Goal: Use online tool/utility: Utilize a website feature to perform a specific function

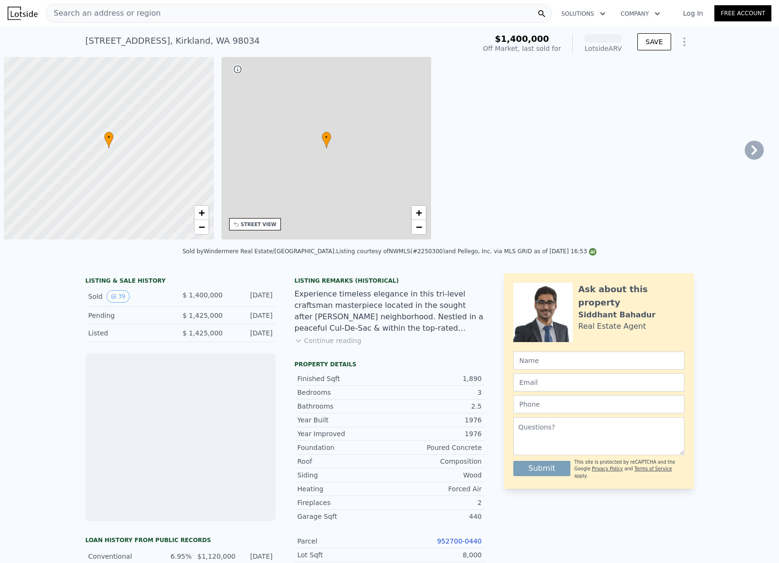
scroll to position [0, 4]
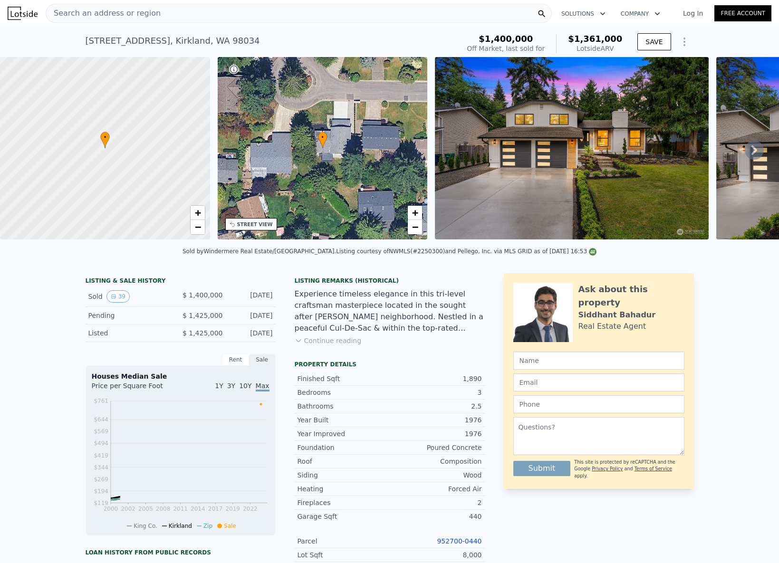
click at [166, 15] on div "Search an address or region" at bounding box center [299, 13] width 506 height 19
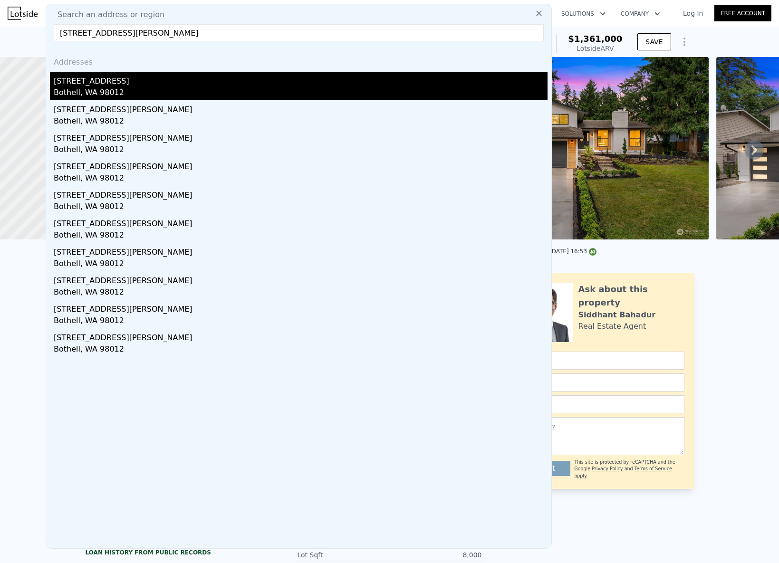
type input "[STREET_ADDRESS][PERSON_NAME]"
click at [136, 78] on div "[STREET_ADDRESS]" at bounding box center [301, 79] width 494 height 15
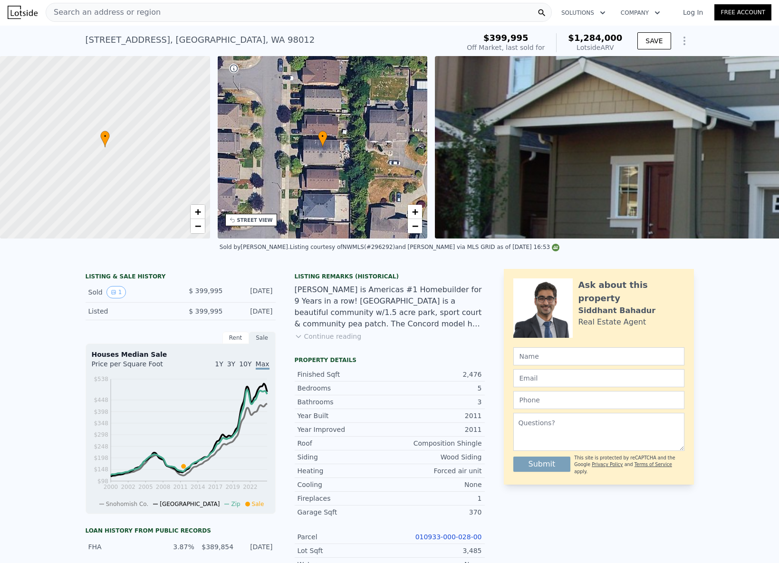
scroll to position [1, 0]
click at [204, 8] on div "Search an address or region" at bounding box center [299, 11] width 506 height 19
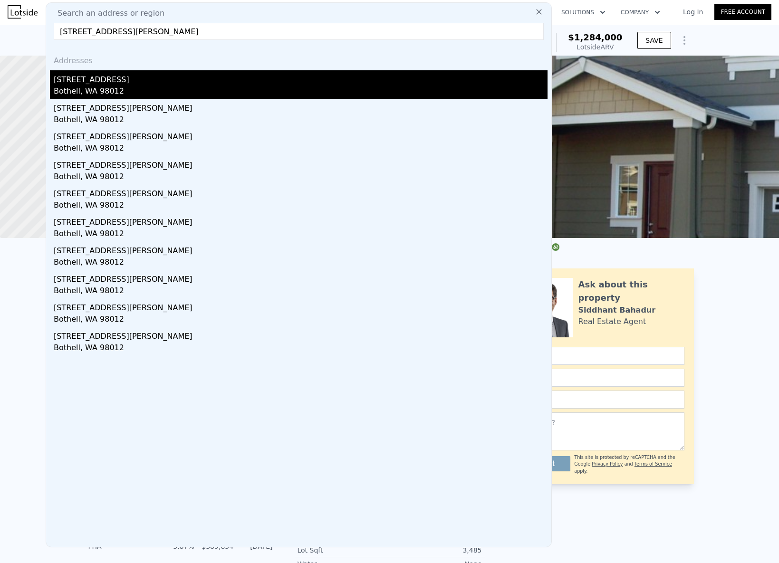
type input "[STREET_ADDRESS][PERSON_NAME]"
click at [119, 76] on div "[STREET_ADDRESS]" at bounding box center [301, 77] width 494 height 15
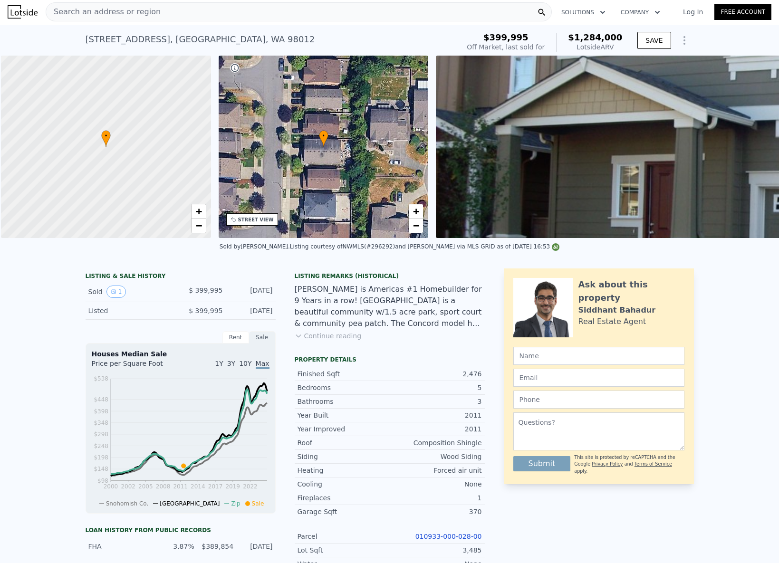
scroll to position [0, 4]
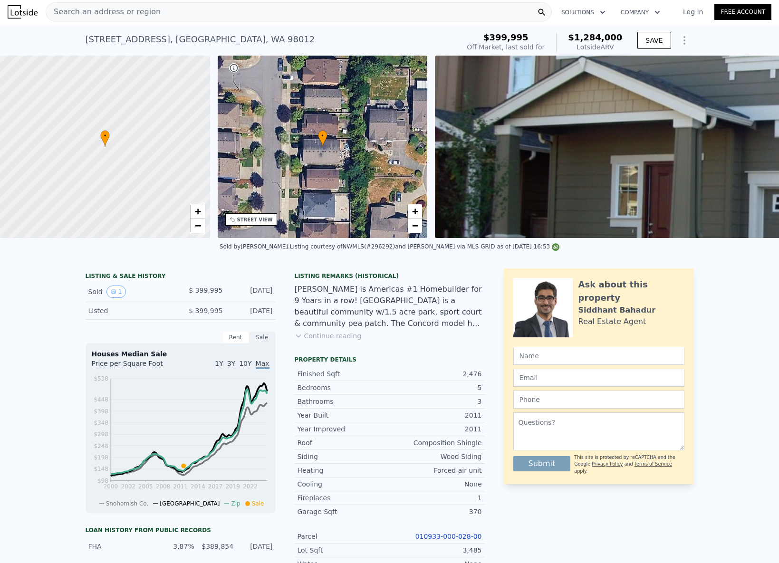
click at [150, 13] on span "Search an address or region" at bounding box center [103, 11] width 115 height 11
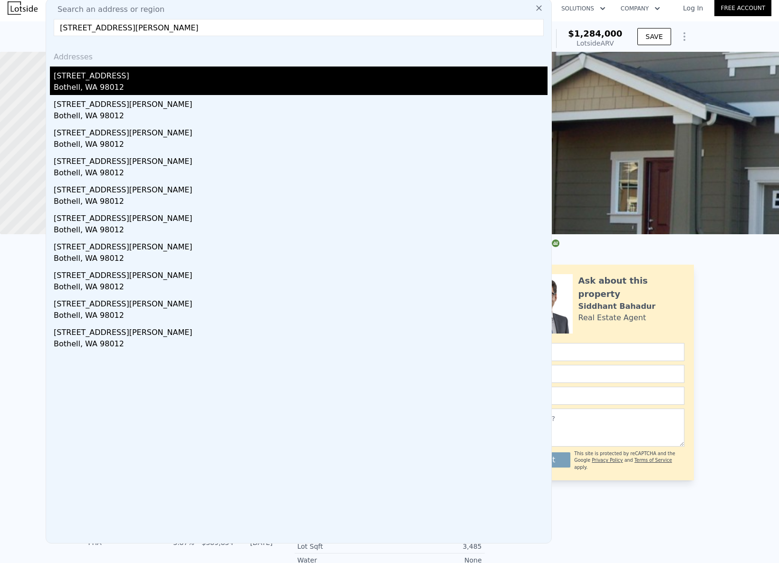
scroll to position [7, 0]
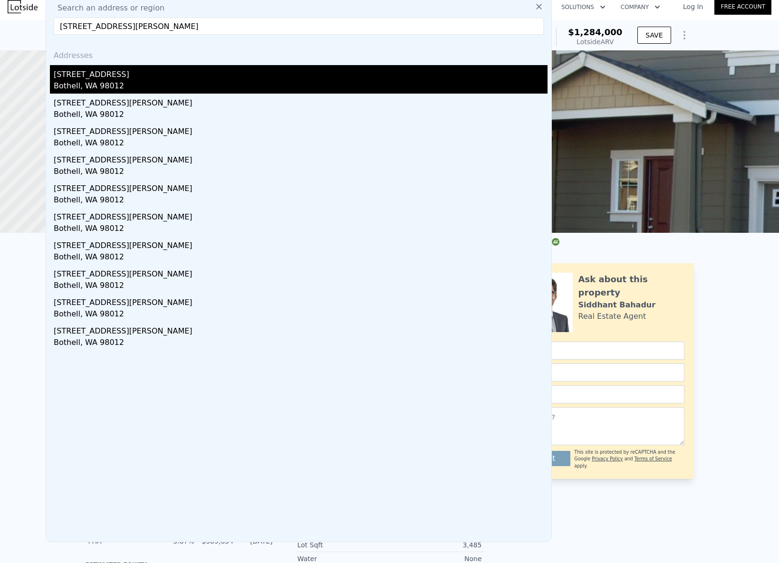
type input "[STREET_ADDRESS][PERSON_NAME]"
click at [104, 83] on div "Bothell, WA 98012" at bounding box center [301, 86] width 494 height 13
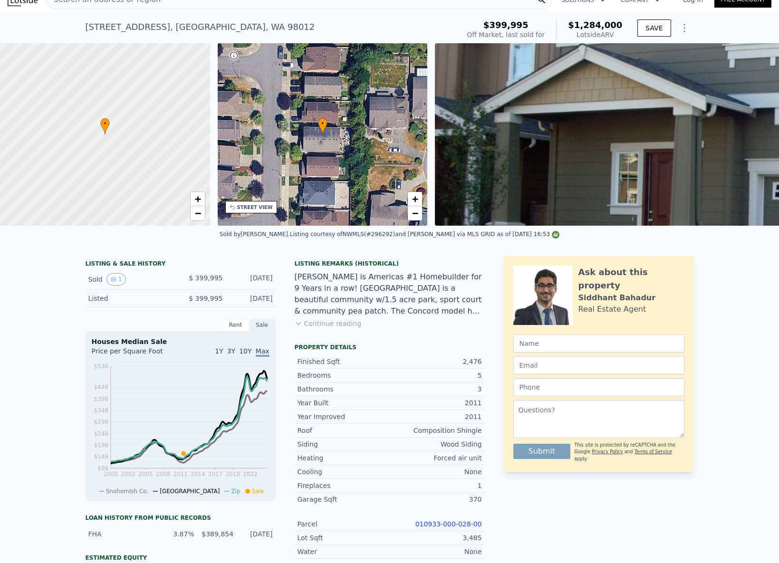
scroll to position [19, 0]
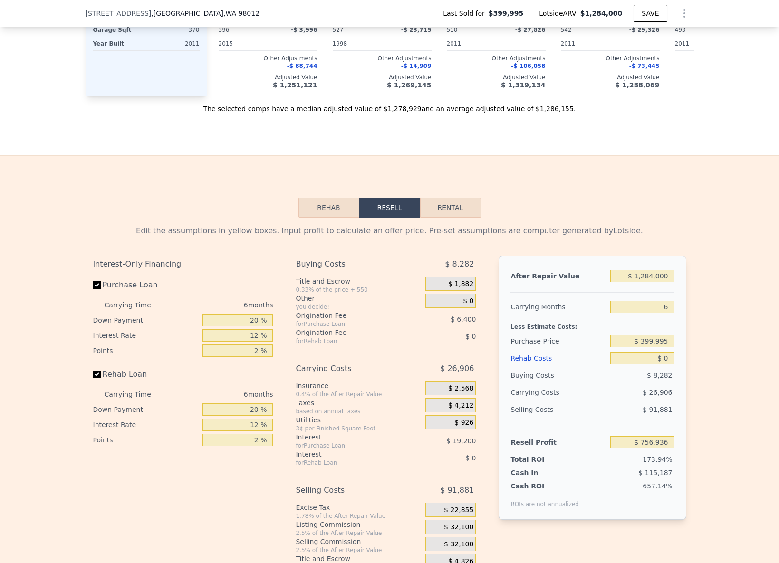
scroll to position [1212, 0]
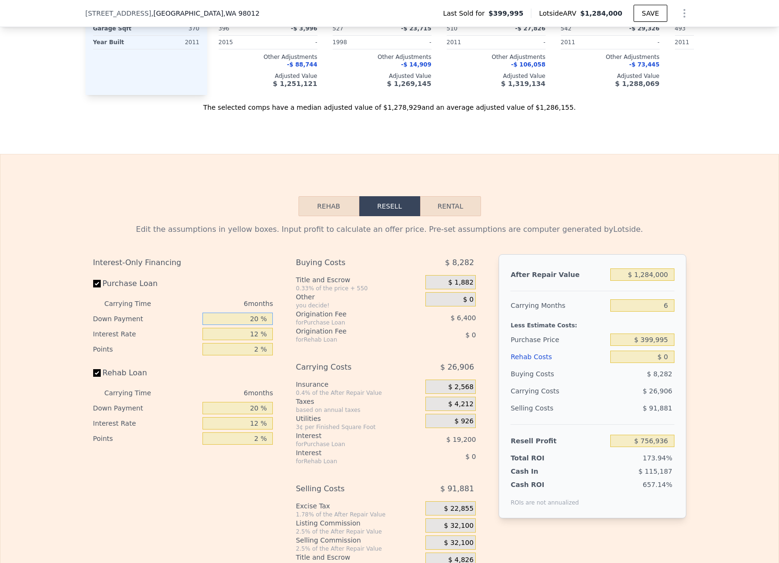
click at [253, 317] on input "20 %" at bounding box center [238, 319] width 70 height 12
type input "0 %"
type input "$ 750,536"
type input "-"
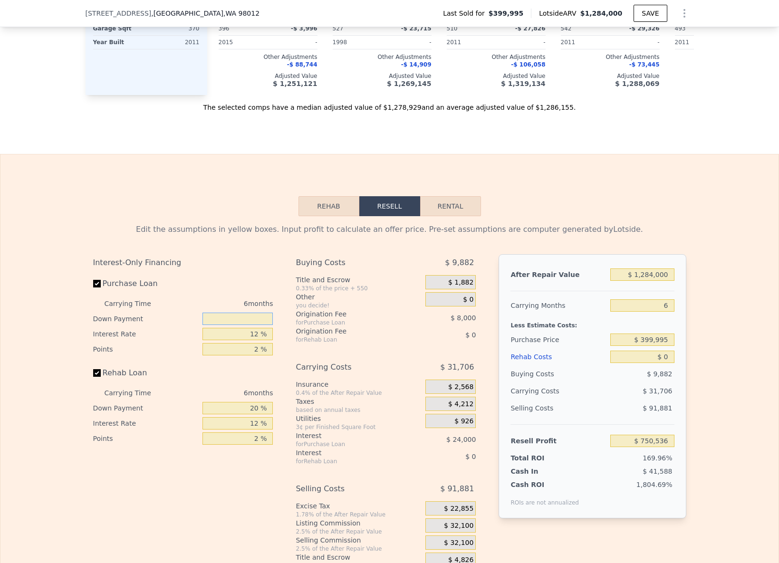
type input "-"
type input "0 %"
click at [259, 330] on input "12 %" at bounding box center [238, 334] width 70 height 12
click at [256, 332] on input "12 %" at bounding box center [238, 334] width 70 height 12
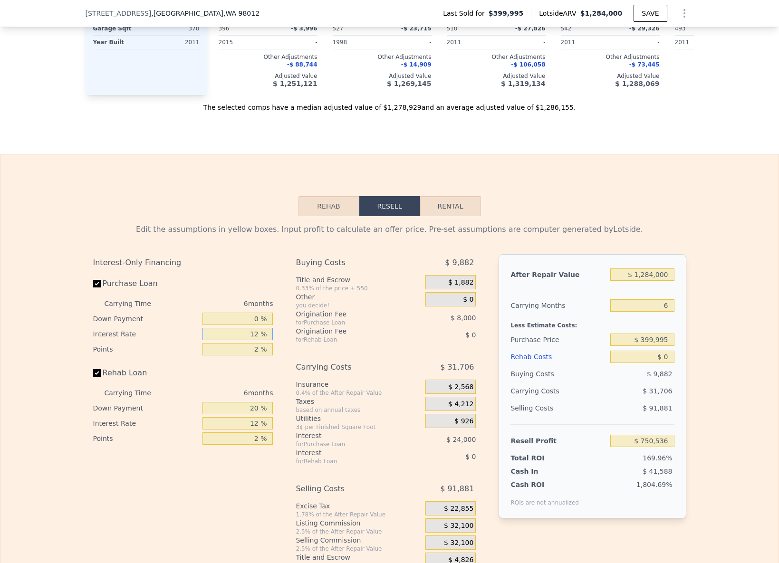
click at [256, 332] on input "12 %" at bounding box center [238, 334] width 70 height 12
type input "9 %"
type input "$ 756,536"
type input "9.5 %"
type input "$ 755,534"
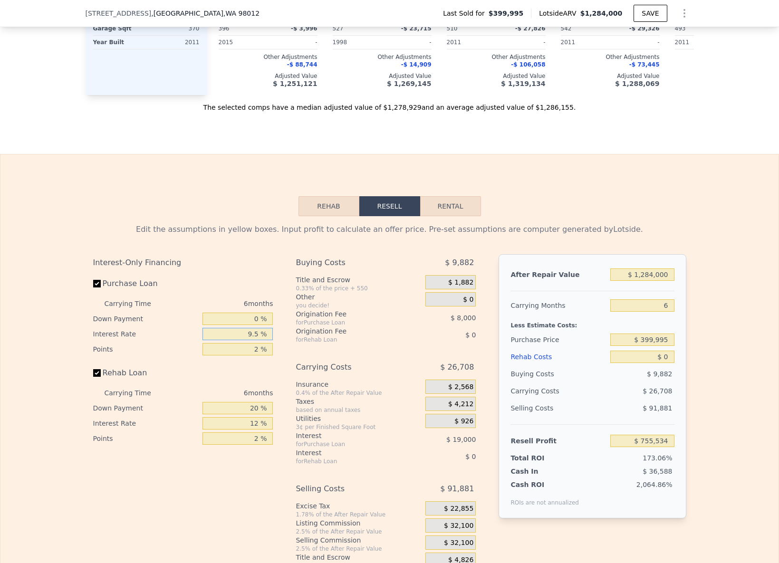
drag, startPoint x: 247, startPoint y: 334, endPoint x: 264, endPoint y: 334, distance: 17.1
click at [264, 334] on input "9.5 %" at bounding box center [238, 334] width 70 height 12
type input "10. %"
type input "$ 754,538"
type input "10.5 %"
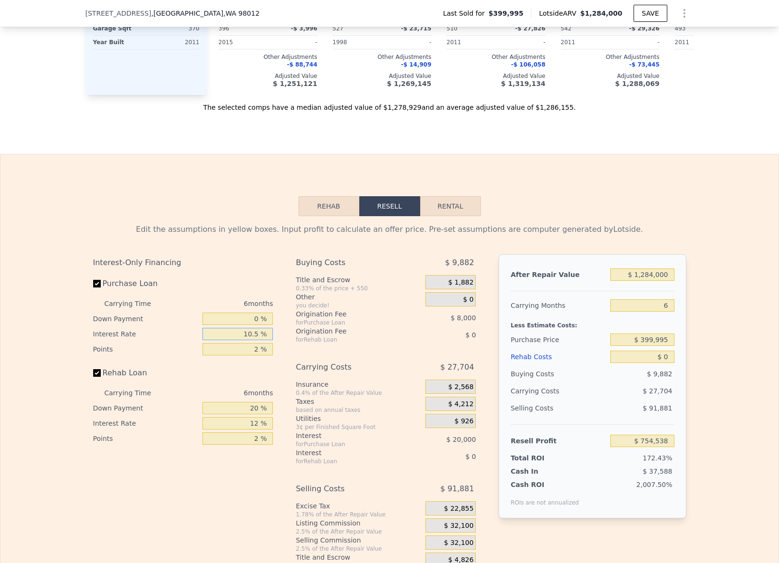
type input "$ 753,536"
type input "10.5 %"
click at [256, 349] on input "2 %" at bounding box center [238, 349] width 70 height 12
type input "1 %"
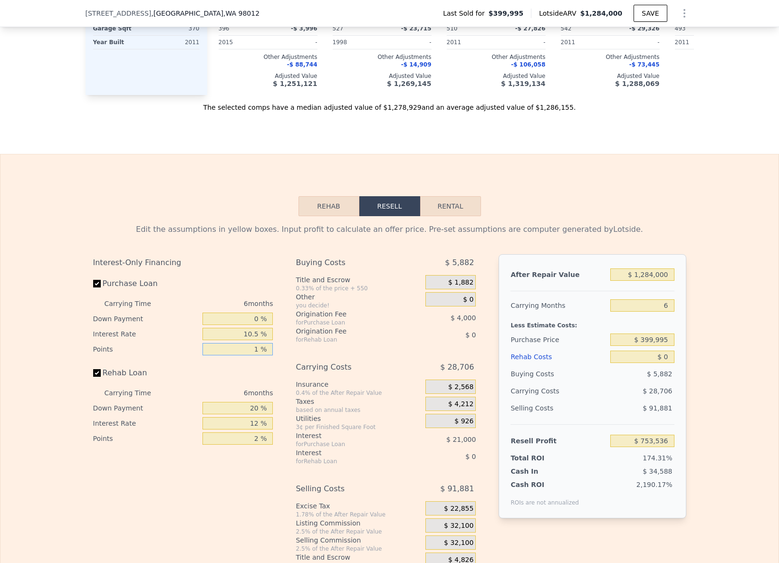
type input "$ 757,536"
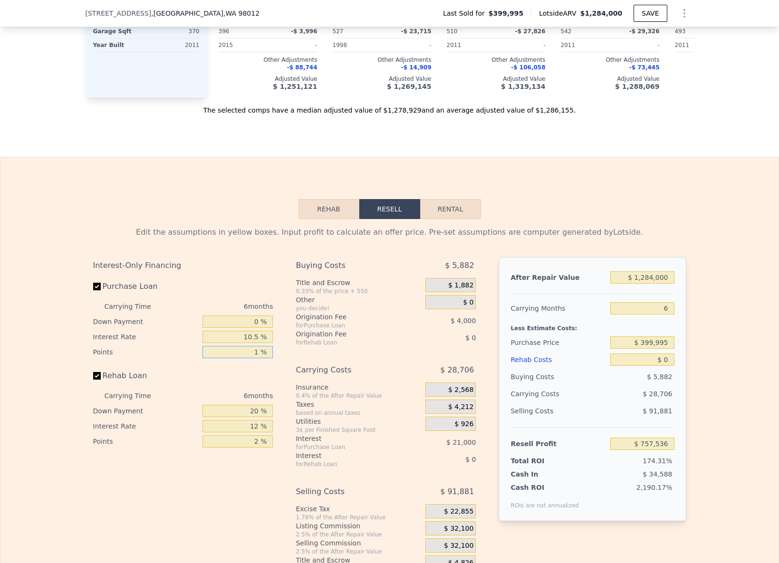
type input "1 %"
click at [251, 412] on input "20 %" at bounding box center [238, 411] width 70 height 12
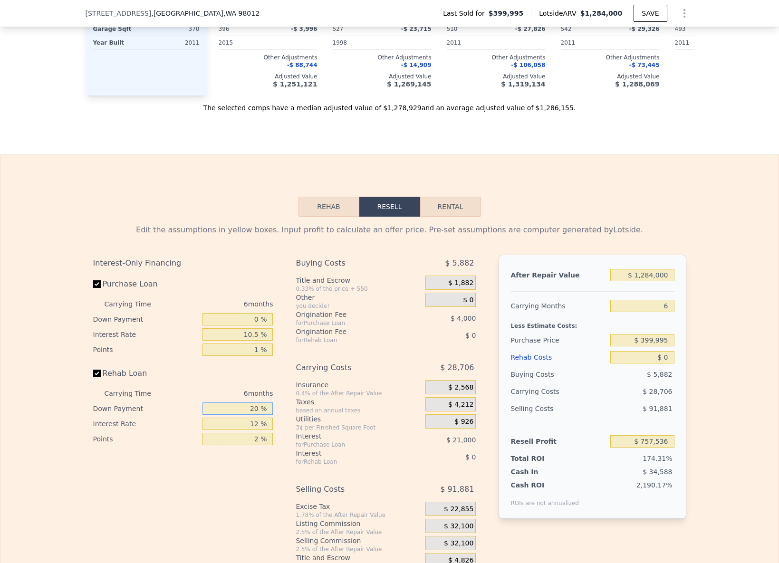
click at [251, 412] on input "20 %" at bounding box center [238, 409] width 70 height 12
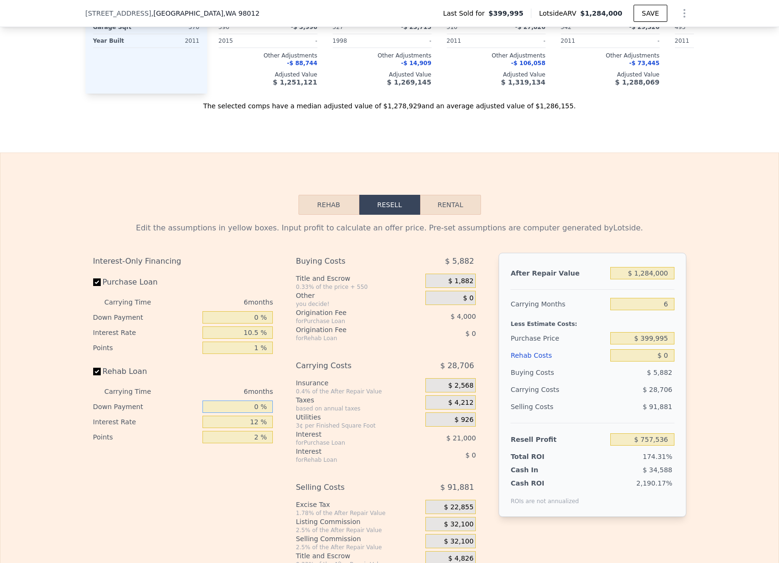
type input "0 %"
click at [254, 424] on input "12 %" at bounding box center [238, 422] width 70 height 12
type input "10.5 %"
click at [251, 436] on input "2 %" at bounding box center [238, 437] width 70 height 12
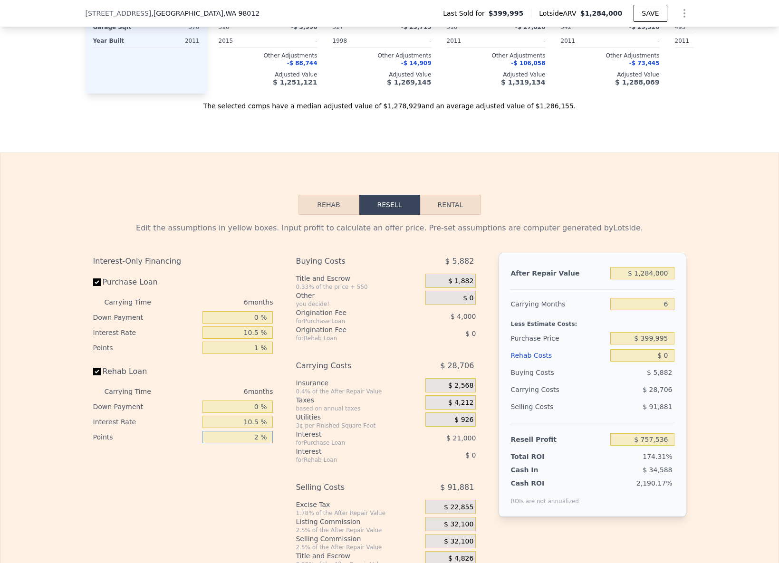
click at [251, 436] on input "2 %" at bounding box center [238, 437] width 70 height 12
type input "1 %"
click at [411, 476] on div "Buying Costs $ 5,882 Title and Escrow 0.33% of the price + 550 $ 1,882 Other yo…" at bounding box center [386, 411] width 180 height 316
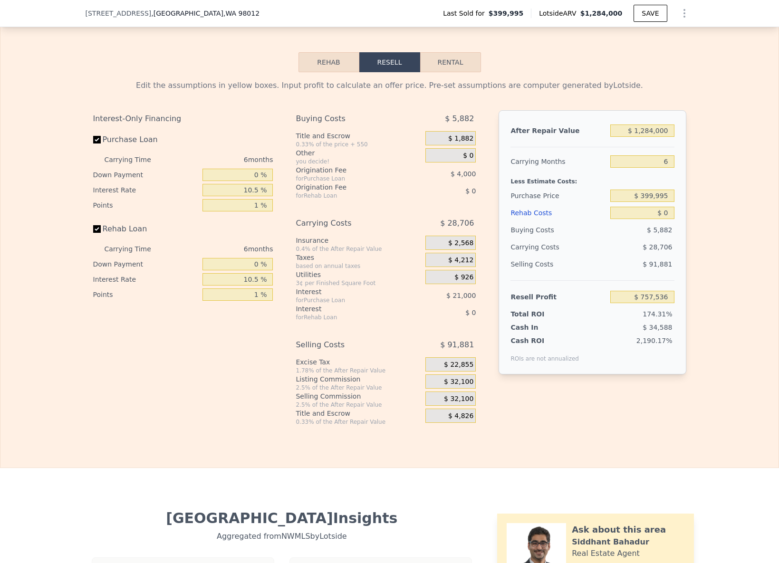
scroll to position [1360, 0]
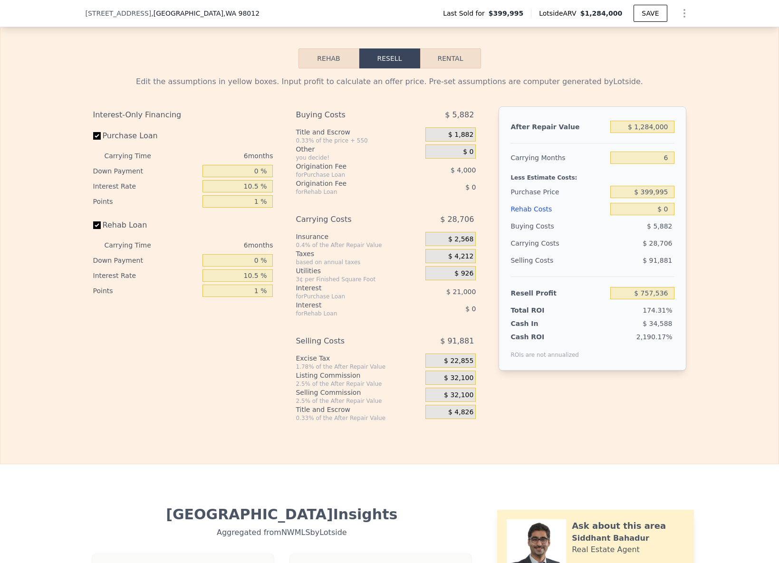
click at [453, 375] on span "$ 32,100" at bounding box center [458, 378] width 29 height 9
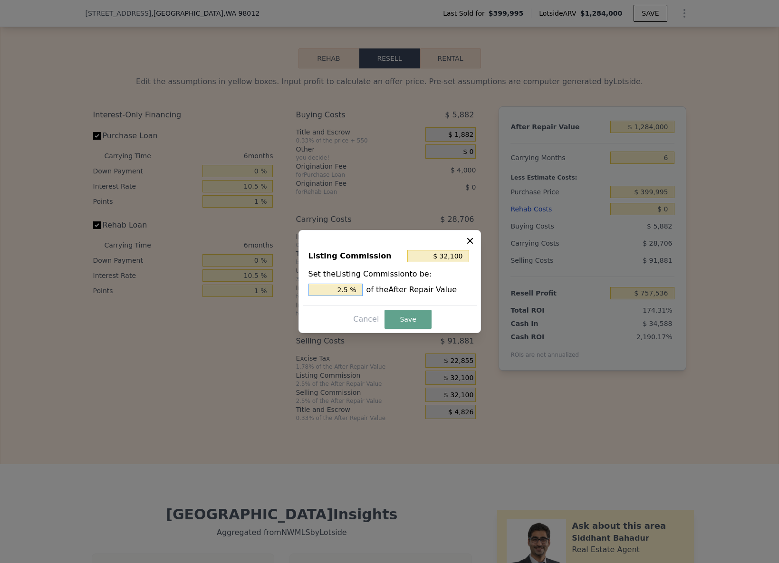
drag, startPoint x: 341, startPoint y: 291, endPoint x: 329, endPoint y: 289, distance: 12.6
click at [330, 289] on input "2.5 %" at bounding box center [336, 290] width 54 height 12
type input "$ 19,260"
type input "1.5 %"
click at [411, 316] on button "Save" at bounding box center [408, 319] width 47 height 19
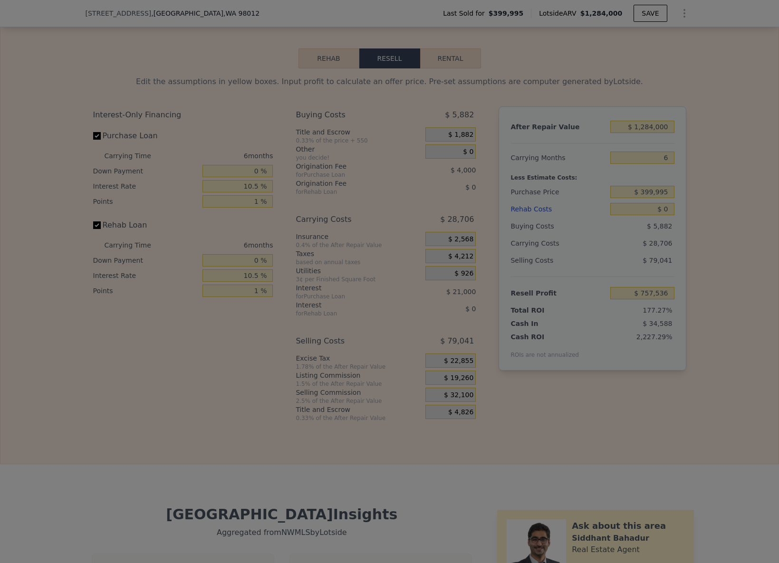
type input "$ 770,376"
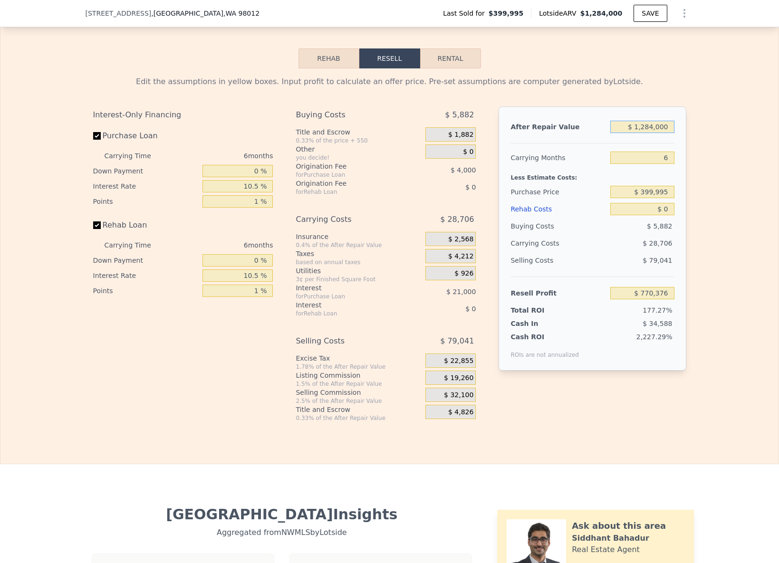
click at [648, 127] on input "$ 1,284,000" at bounding box center [643, 127] width 64 height 12
click at [668, 162] on input "6" at bounding box center [643, 158] width 64 height 12
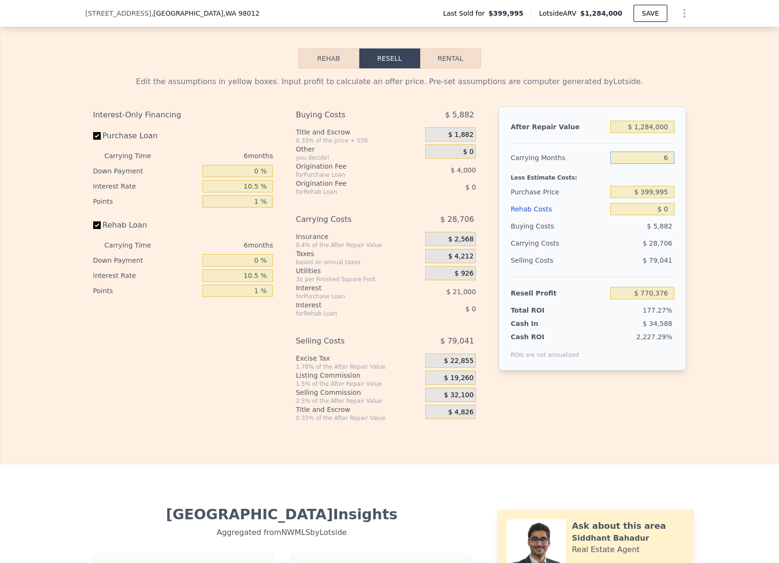
type input "4"
type input "$ 779,945"
type input "4"
click at [654, 194] on input "$ 399,995" at bounding box center [643, 192] width 64 height 12
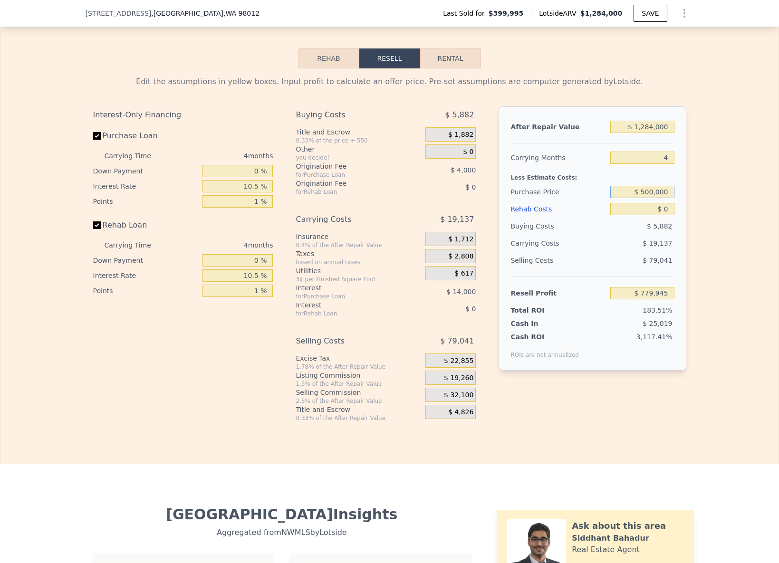
type input "$ 500,000"
click at [650, 126] on input "$ 1,284,000" at bounding box center [643, 127] width 64 height 12
type input "$ 675,107"
click at [650, 126] on input "$ 1,284,000" at bounding box center [643, 127] width 64 height 12
type input "$ 7"
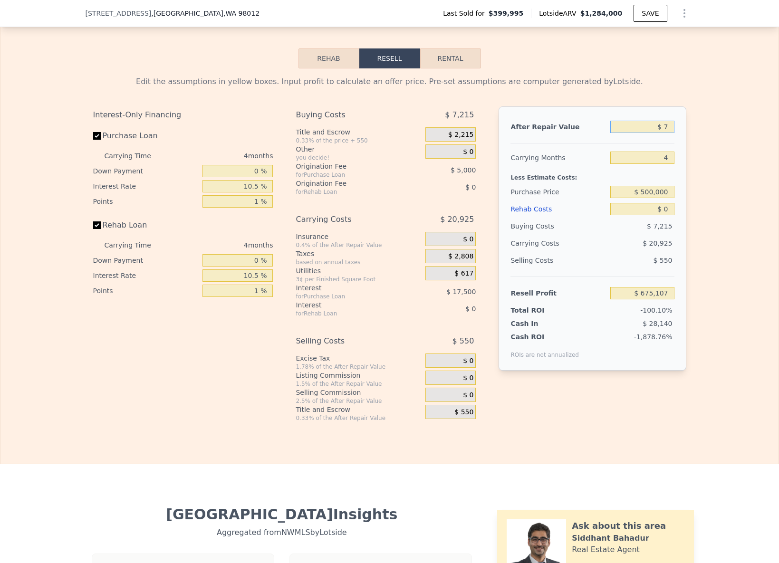
type input "-$ 528,683"
type input "$ 70,000"
type input "-$ 463,062"
type input "$ 700,000"
type input "$ 127,586"
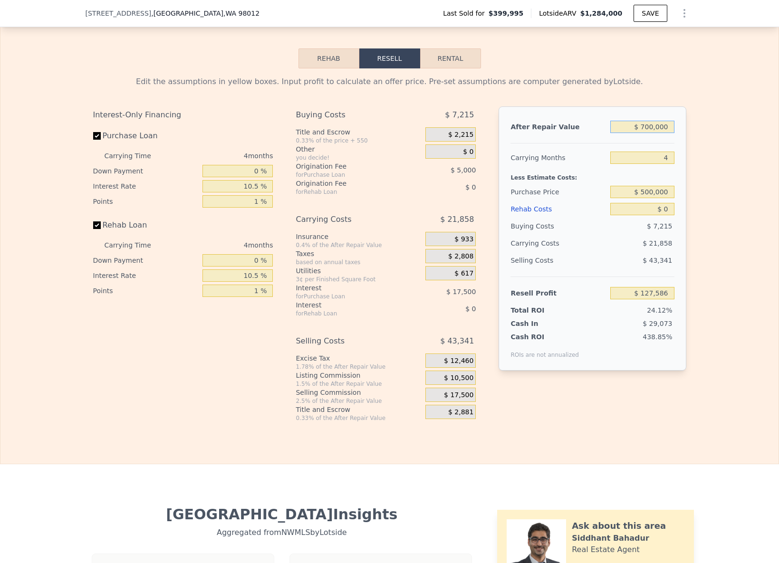
type input "$ 700,000"
click at [662, 212] on input "$ 0" at bounding box center [643, 209] width 64 height 12
click at [662, 212] on input "$ 00000" at bounding box center [643, 209] width 64 height 12
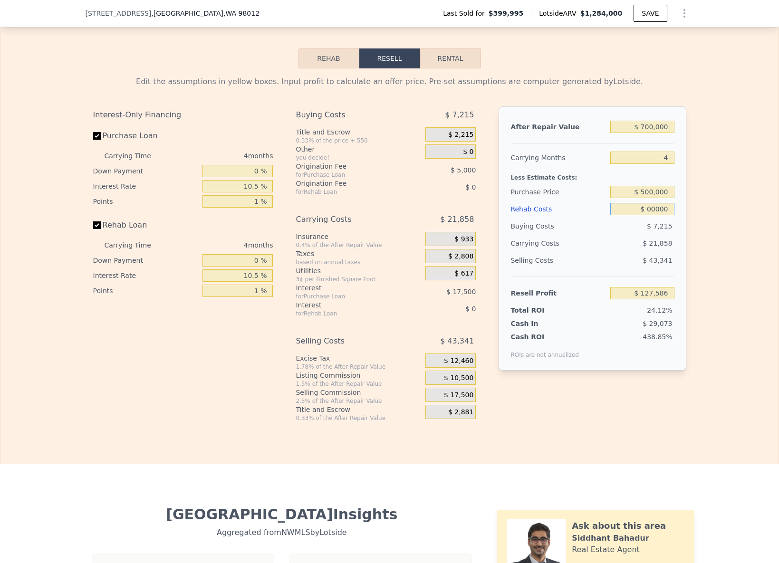
type input "$ 1"
type input "$ 127,585"
type input "$ 100"
type input "$ 127,576"
type input "$ 1,000"
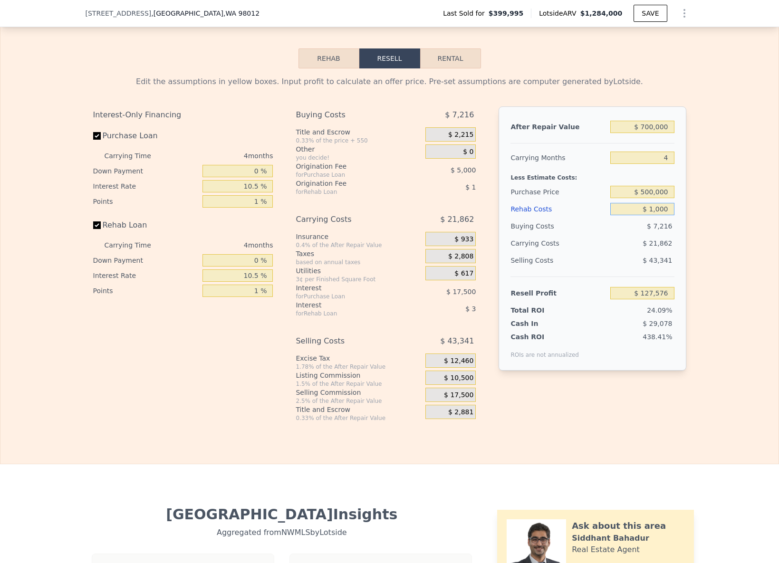
type input "$ 126,540"
type input "$ 100,000"
type input "$ 23,086"
type input "$ 100,000"
click at [679, 236] on div "After Repair Value $ 700,000 Carrying Months 4 Less Estimate Costs: Purchase Pr…" at bounding box center [592, 239] width 187 height 264
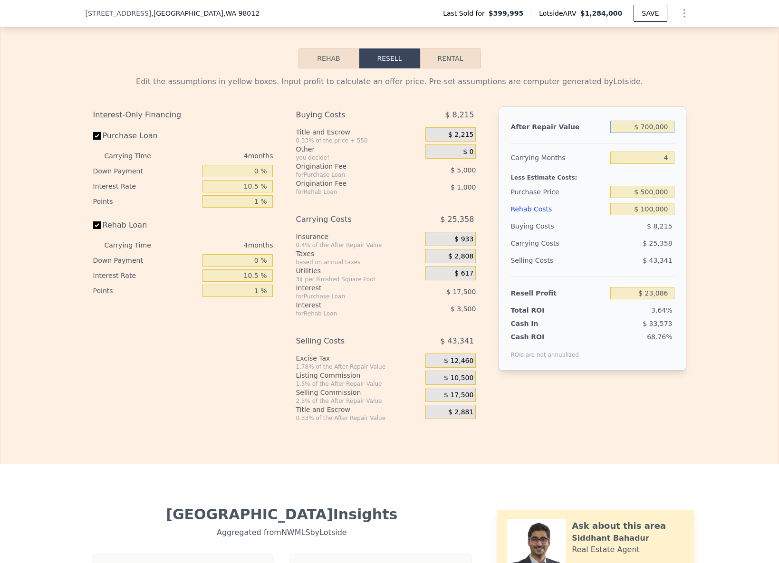
drag, startPoint x: 646, startPoint y: 128, endPoint x: 682, endPoint y: 129, distance: 35.7
click at [682, 129] on div "After Repair Value $ 700,000 Carrying Months 4 Less Estimate Costs: Purchase Pr…" at bounding box center [592, 239] width 187 height 264
type input "$ 75"
type input "-$ 633,119"
type input "$ 7,500"
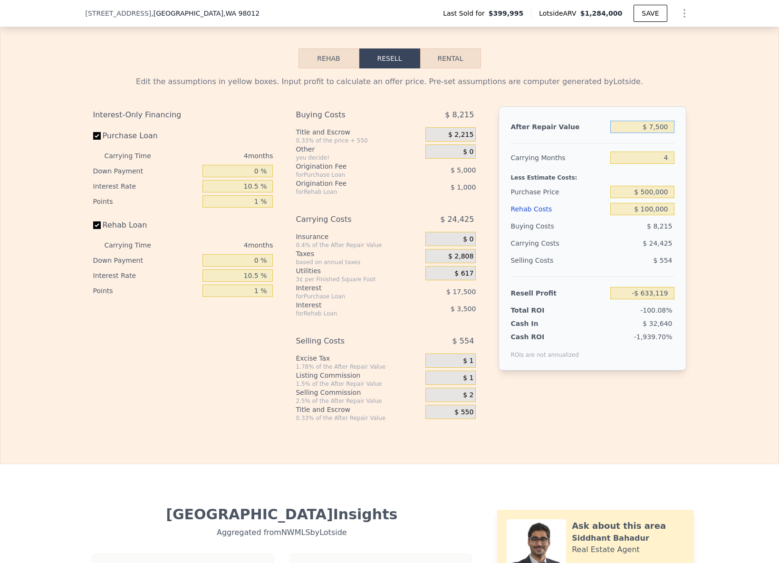
type input "-$ 626,160"
type input "$ 750,000"
type input "$ 69,962"
type input "$ 750,000"
click at [691, 149] on div "Edit the assumptions in yellow boxes. Input profit to calculate an offer price.…" at bounding box center [390, 245] width 609 height 354
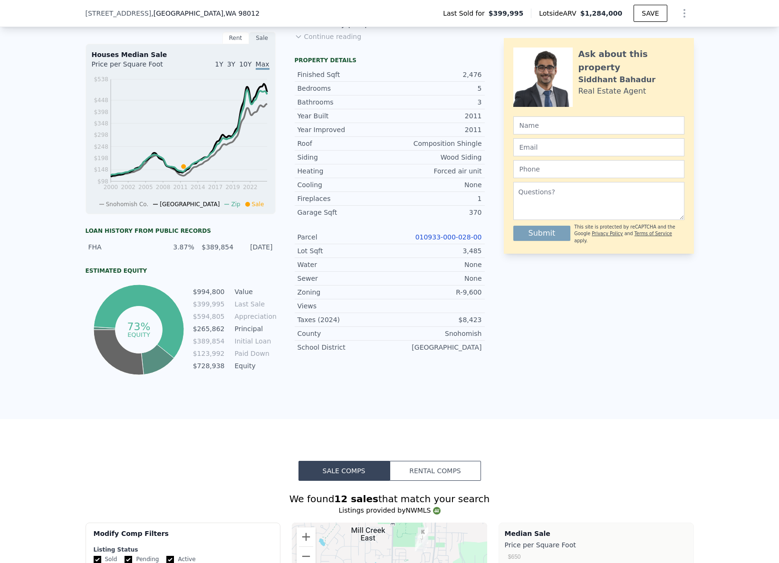
scroll to position [0, 0]
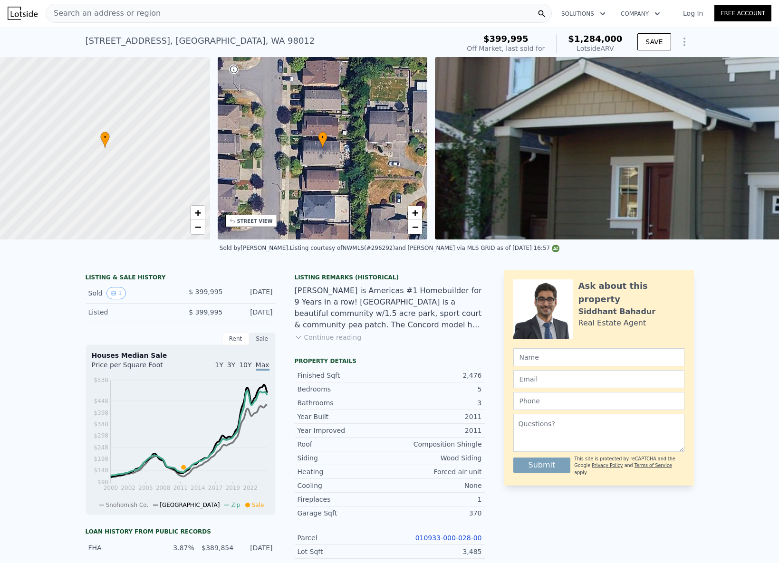
click at [165, 16] on div "Search an address or region" at bounding box center [299, 13] width 506 height 19
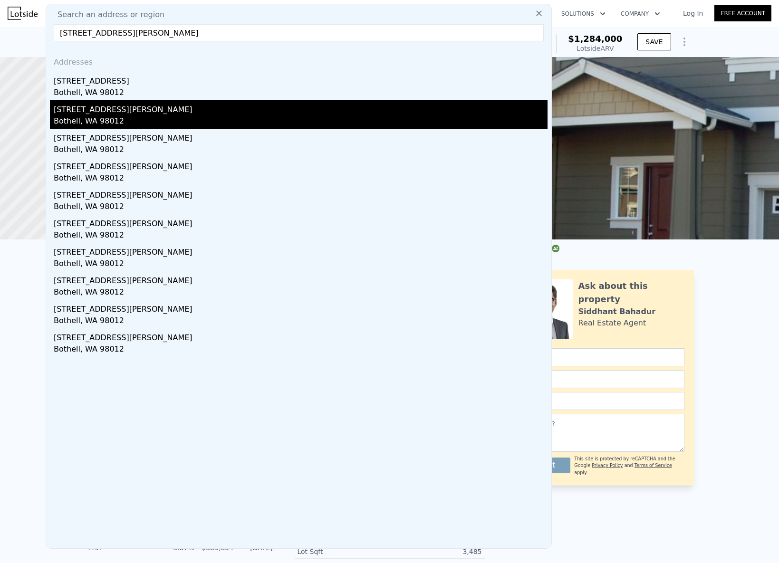
type input "[STREET_ADDRESS][PERSON_NAME]"
click at [85, 120] on div "Bothell, WA 98012" at bounding box center [301, 122] width 494 height 13
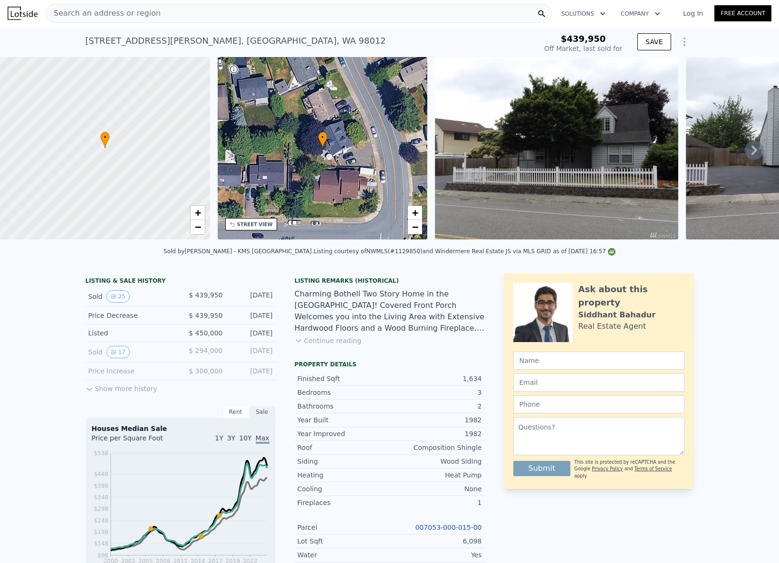
click at [99, 11] on span "Search an address or region" at bounding box center [103, 13] width 115 height 11
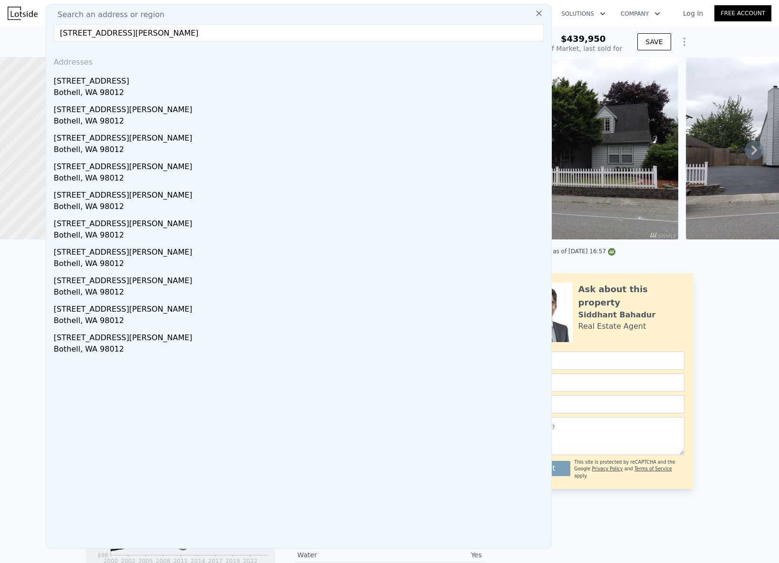
click at [124, 35] on input "[STREET_ADDRESS][PERSON_NAME]" at bounding box center [299, 32] width 490 height 17
drag, startPoint x: 149, startPoint y: 32, endPoint x: 147, endPoint y: 38, distance: 6.0
click at [149, 33] on input "18223 22nd Dr SE Bothell, WA 98012" at bounding box center [299, 32] width 490 height 17
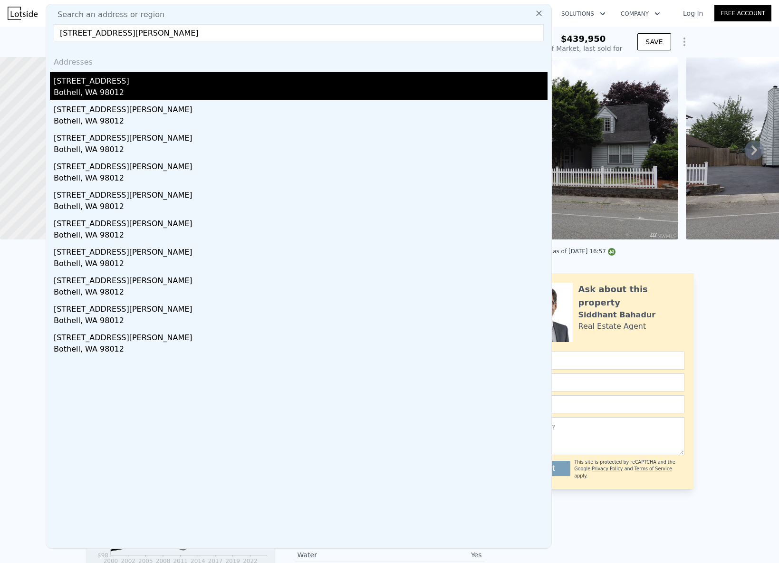
drag, startPoint x: 150, startPoint y: 32, endPoint x: 160, endPoint y: 84, distance: 52.8
click at [150, 32] on input "18223 22nd Dr SE Bothell, WA 98012" at bounding box center [299, 32] width 490 height 17
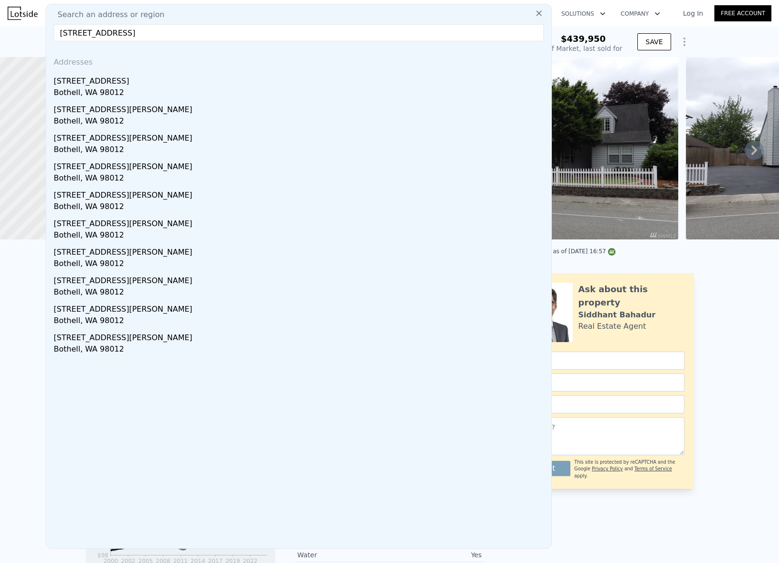
click at [257, 35] on input "18223 22nd Dr SE Bothell WA 98012" at bounding box center [299, 32] width 490 height 17
type input "18223 22nd Dr SE Bothell WA 98012\\"
click at [32, 179] on div at bounding box center [105, 148] width 252 height 219
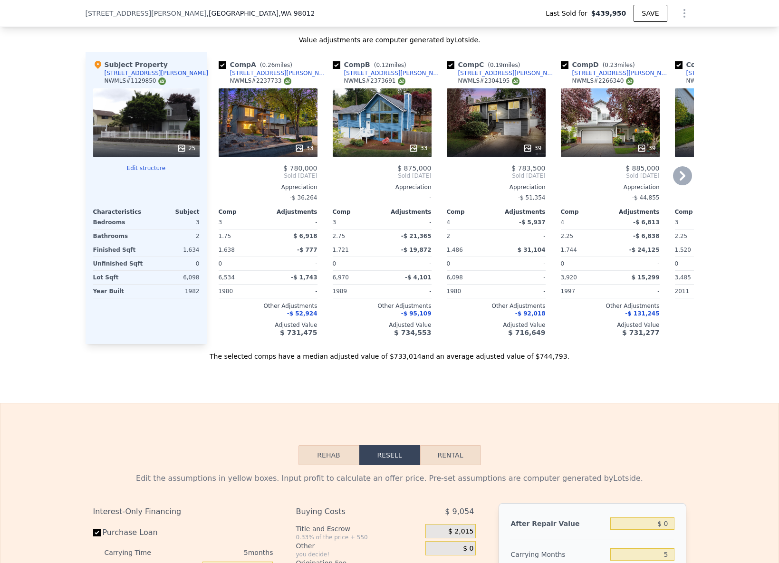
scroll to position [913, 0]
